Goal: Task Accomplishment & Management: Manage account settings

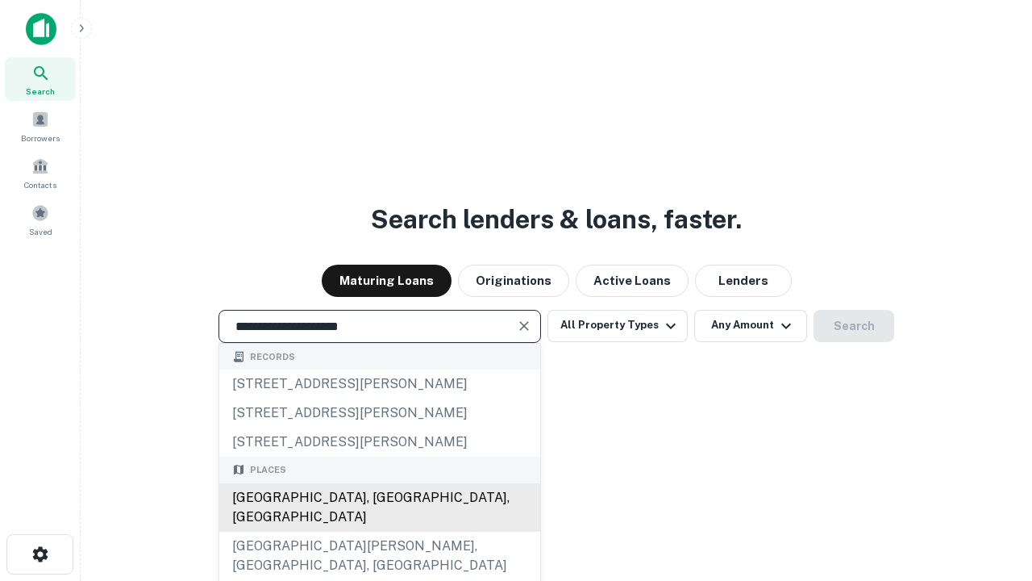
click at [379, 532] on div "[GEOGRAPHIC_DATA], [GEOGRAPHIC_DATA], [GEOGRAPHIC_DATA]" at bounding box center [379, 507] width 321 height 48
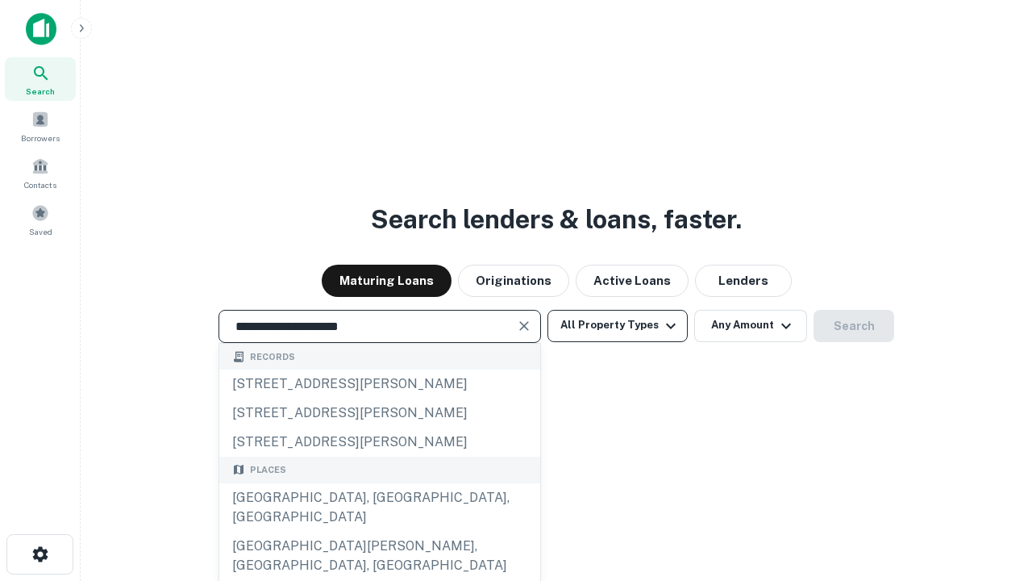
click at [618, 325] on button "All Property Types" at bounding box center [618, 326] width 140 height 32
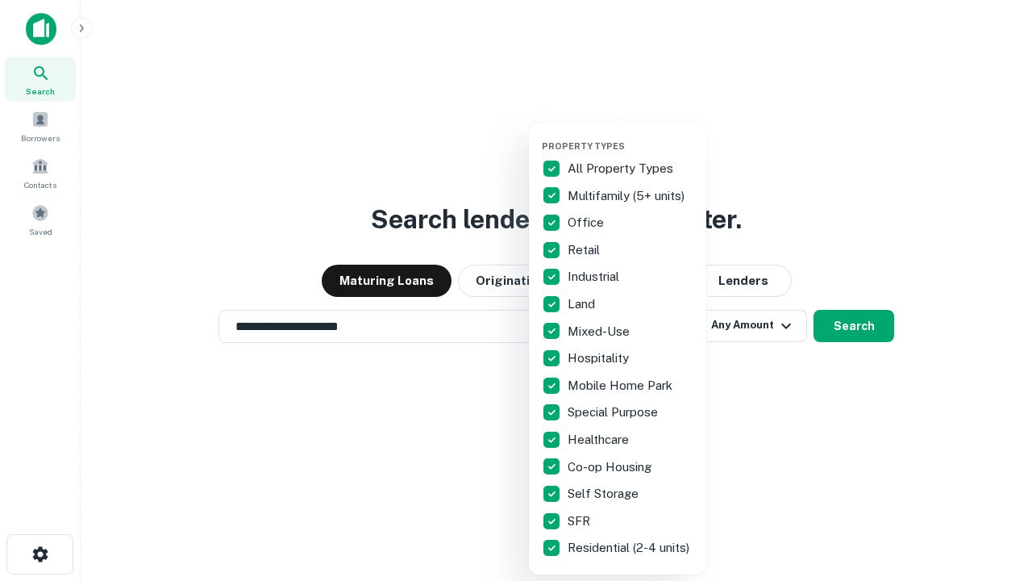
type input "**********"
click at [631, 136] on button "button" at bounding box center [630, 136] width 177 height 1
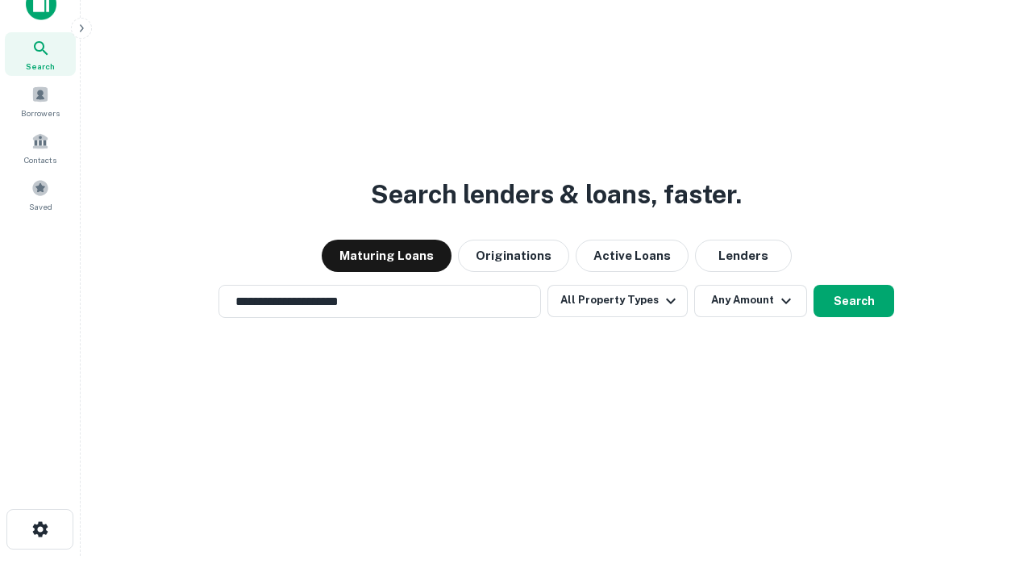
scroll to position [10, 194]
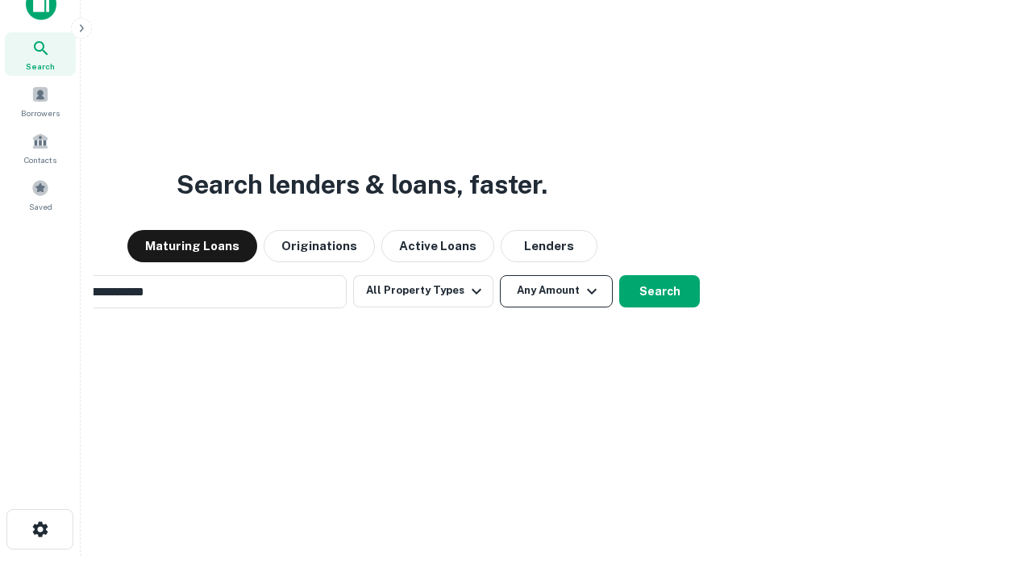
click at [500, 275] on button "Any Amount" at bounding box center [556, 291] width 113 height 32
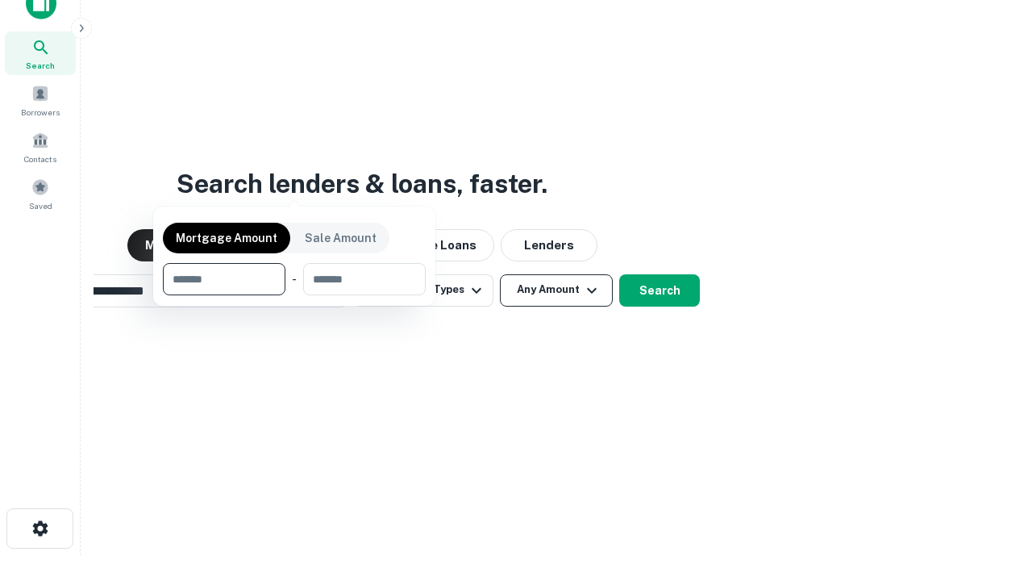
scroll to position [116, 457]
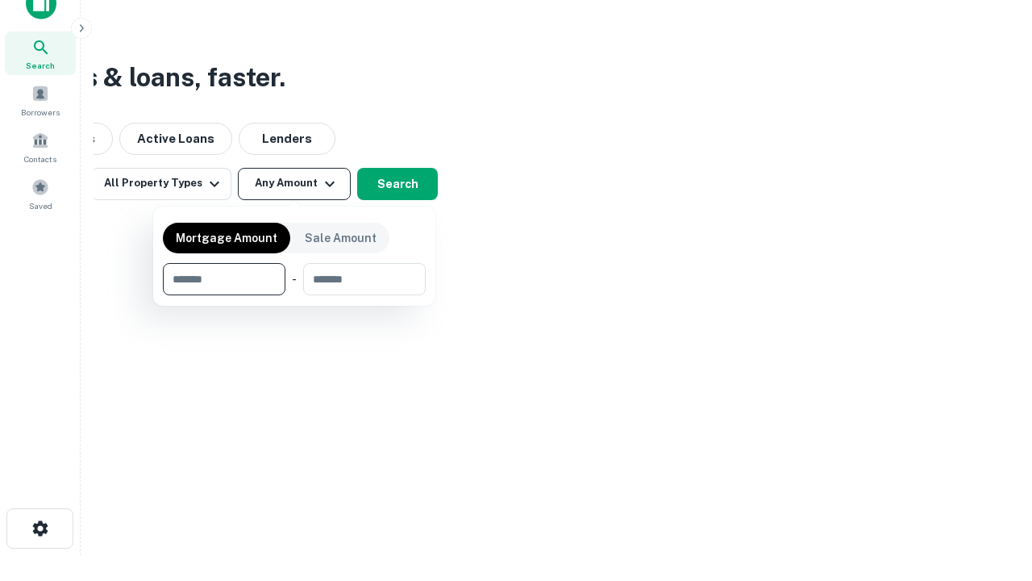
type input "*******"
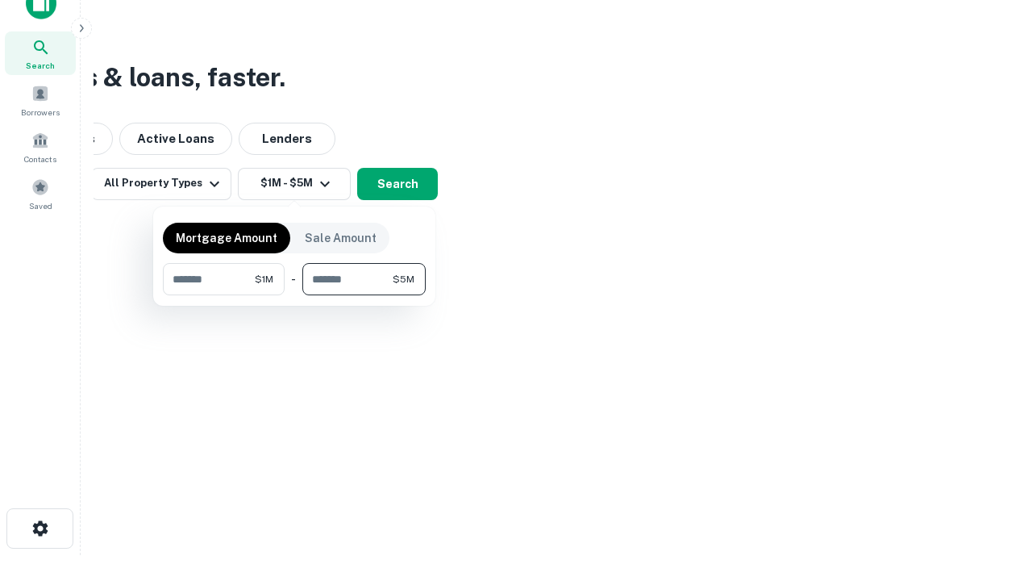
type input "*******"
click at [294, 295] on button "button" at bounding box center [294, 295] width 263 height 1
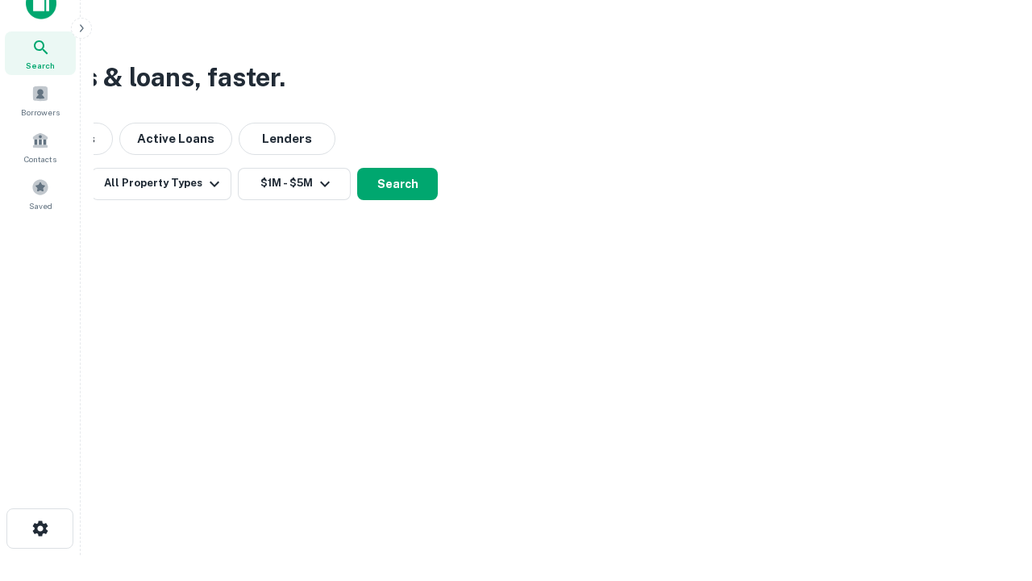
scroll to position [10, 298]
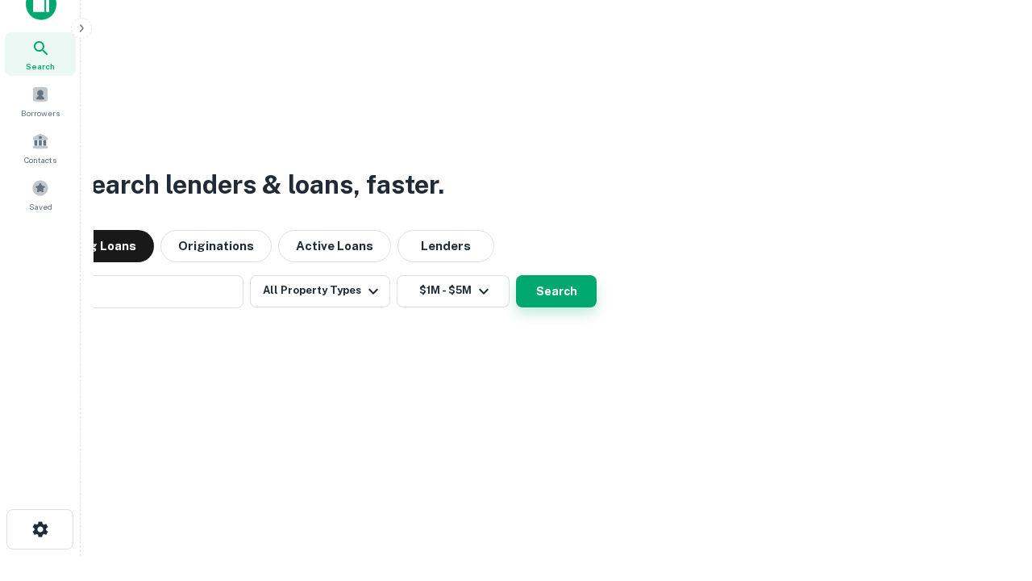
click at [516, 275] on button "Search" at bounding box center [556, 291] width 81 height 32
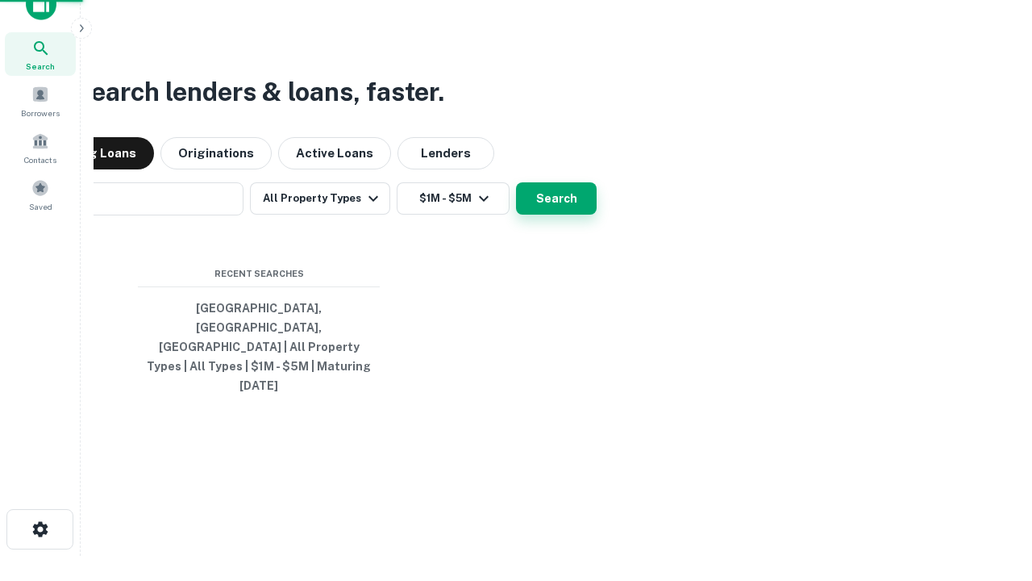
scroll to position [43, 457]
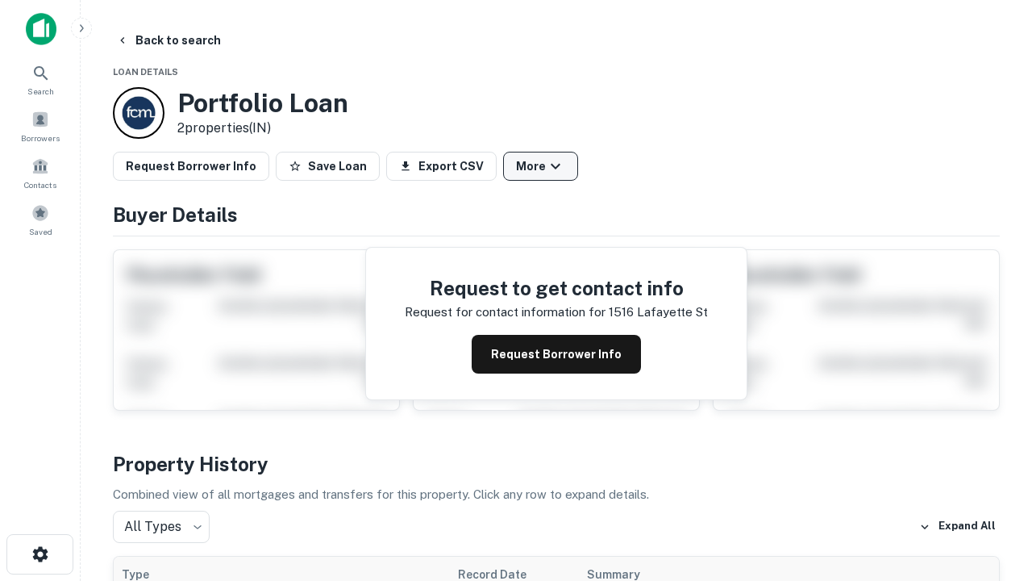
click at [540, 166] on button "More" at bounding box center [540, 166] width 75 height 29
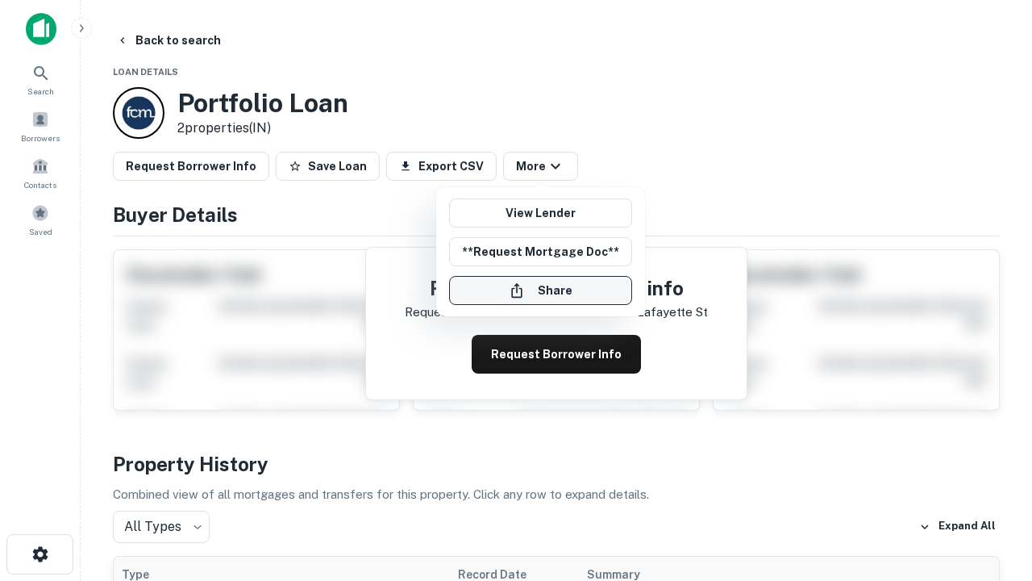
click at [540, 290] on button "Share" at bounding box center [540, 290] width 183 height 29
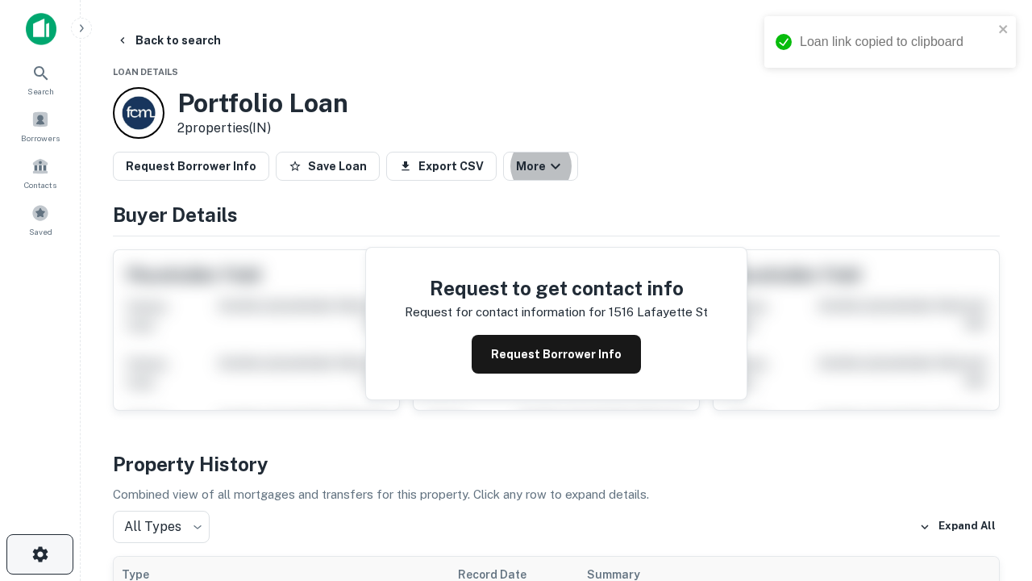
click at [40, 554] on icon "button" at bounding box center [40, 553] width 19 height 19
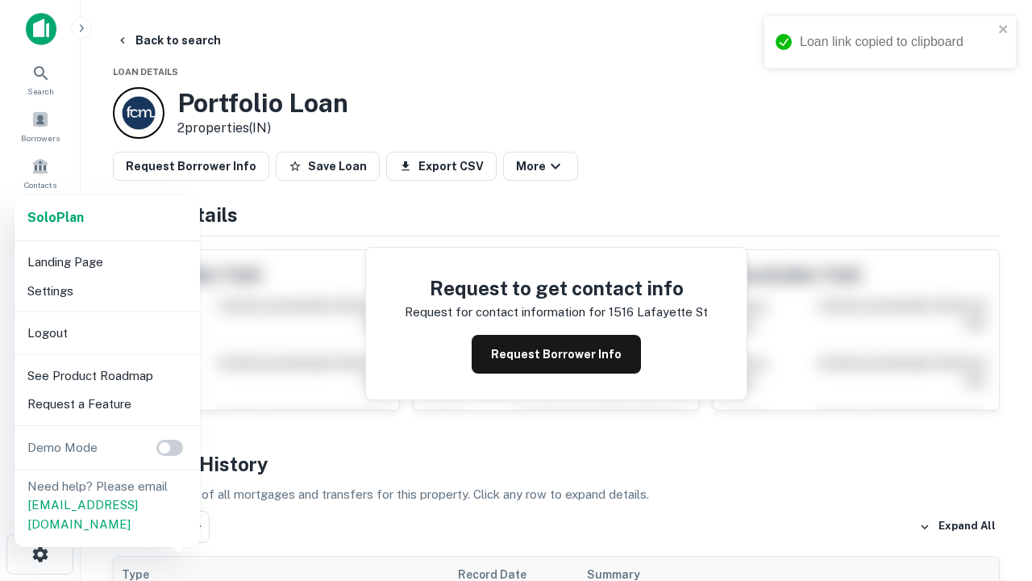
click at [106, 332] on li "Logout" at bounding box center [107, 333] width 173 height 29
